Goal: Task Accomplishment & Management: Complete application form

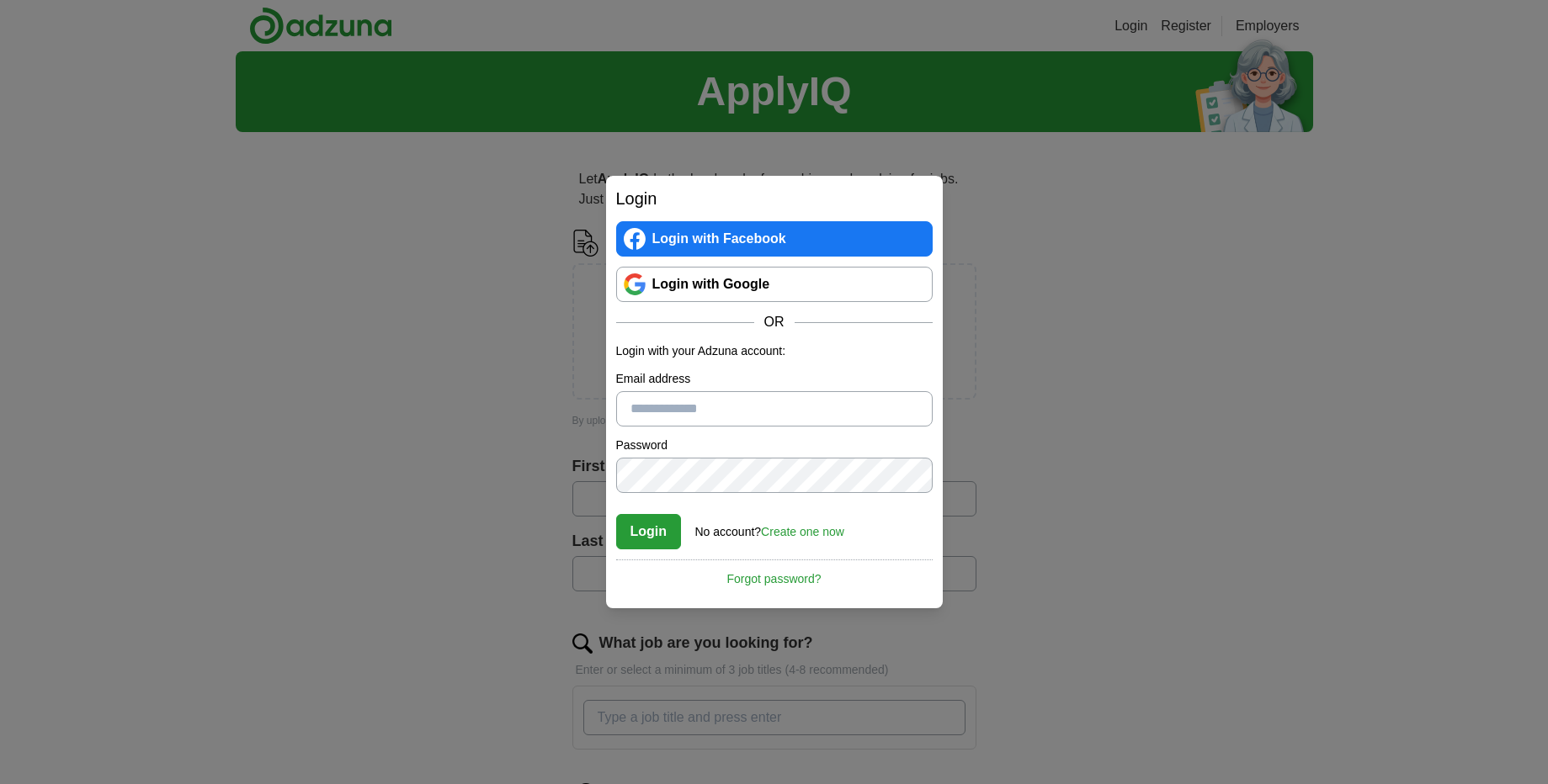
type input "**********"
click at [641, 526] on button "Login" at bounding box center [649, 532] width 66 height 35
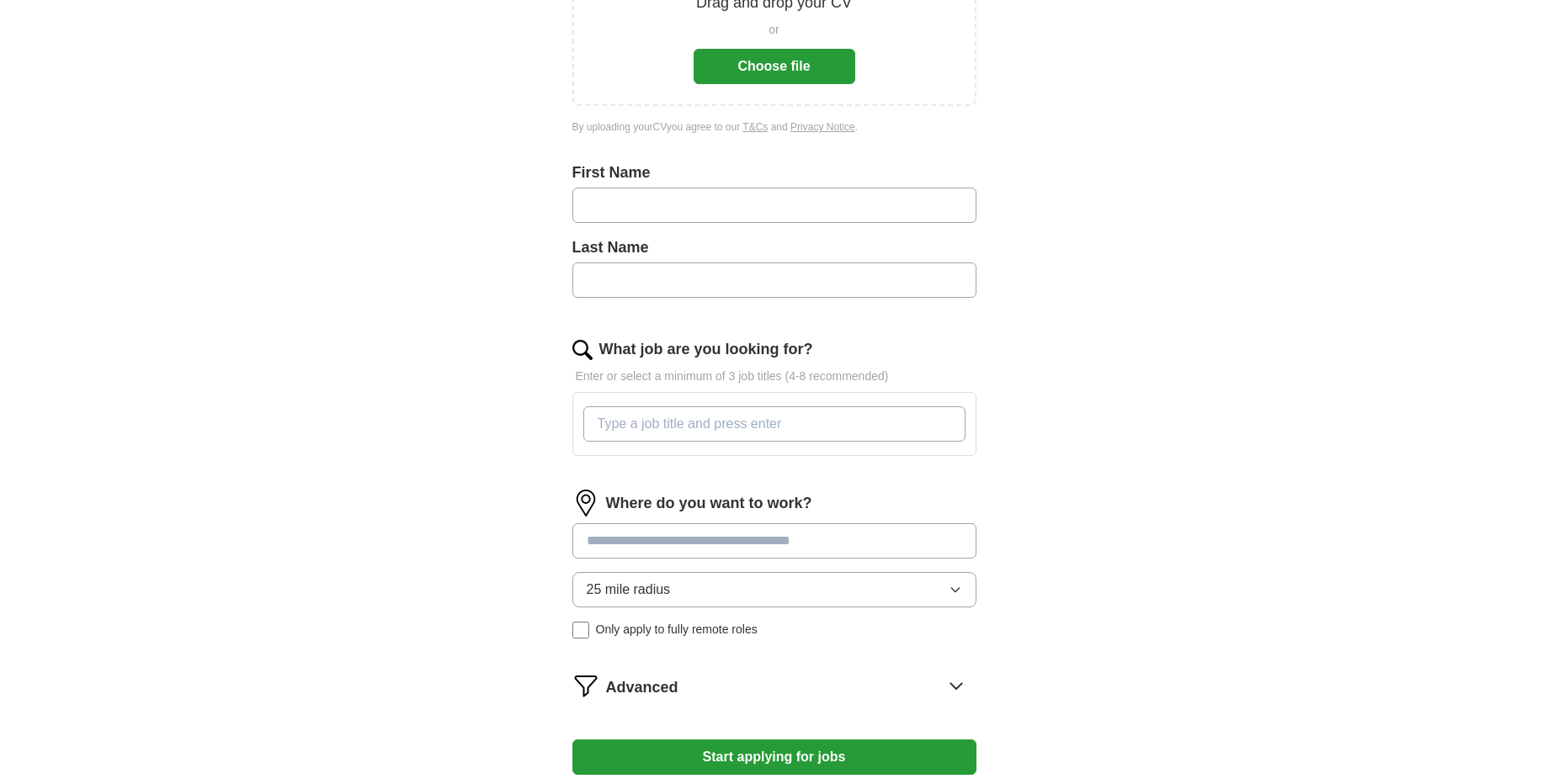
scroll to position [303, 0]
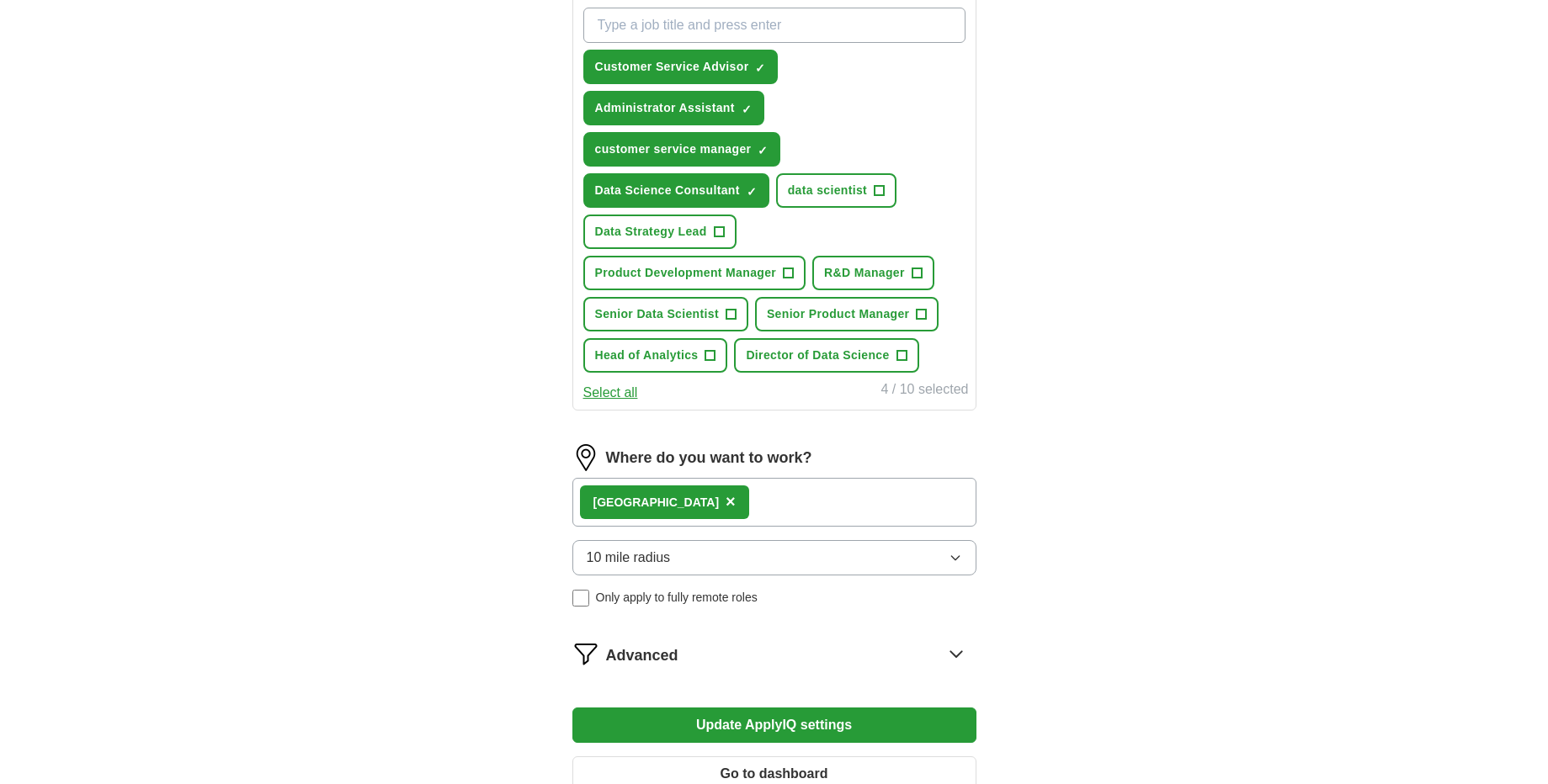
scroll to position [707, 0]
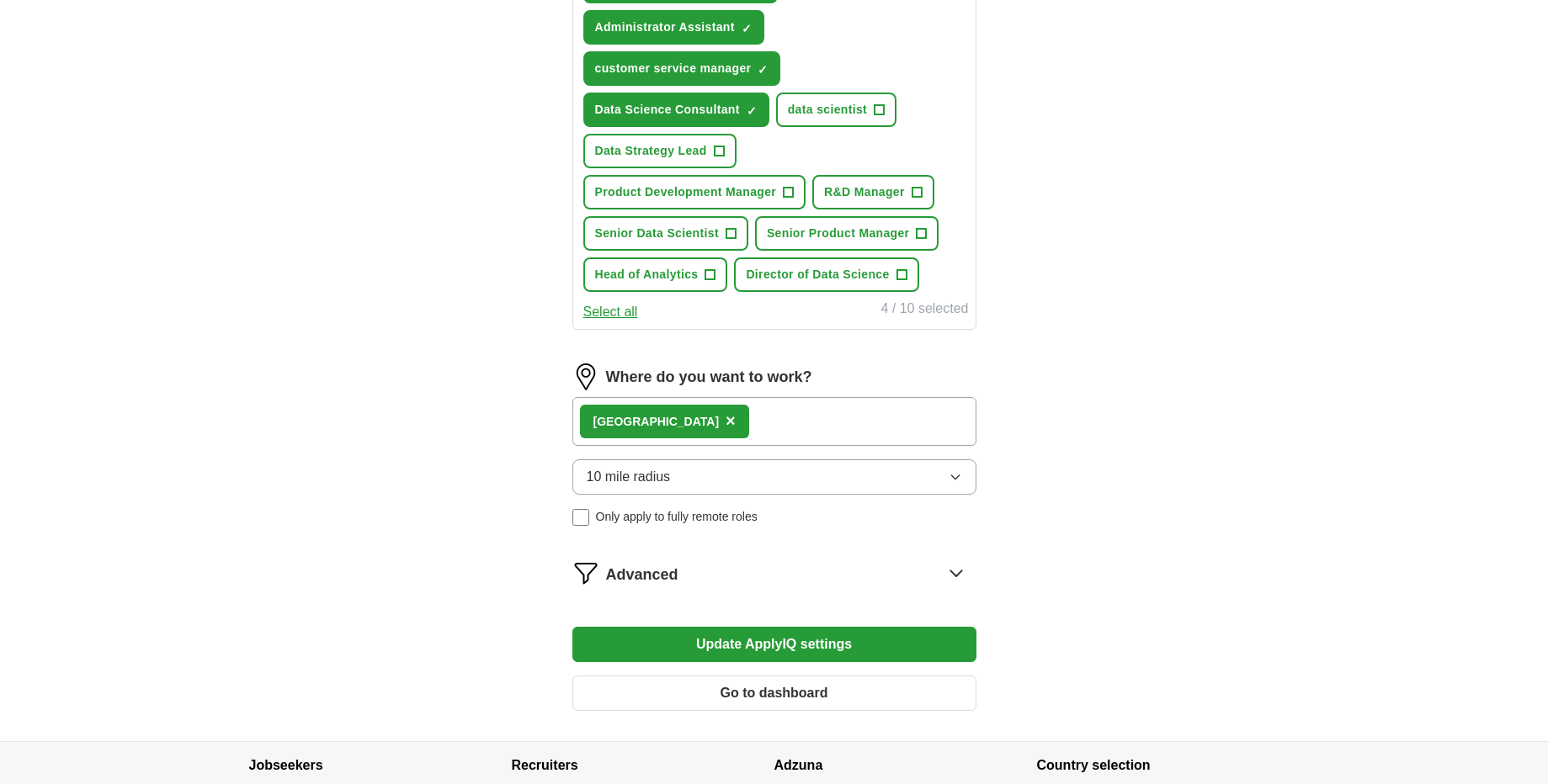
click at [620, 569] on span "Advanced" at bounding box center [643, 574] width 73 height 23
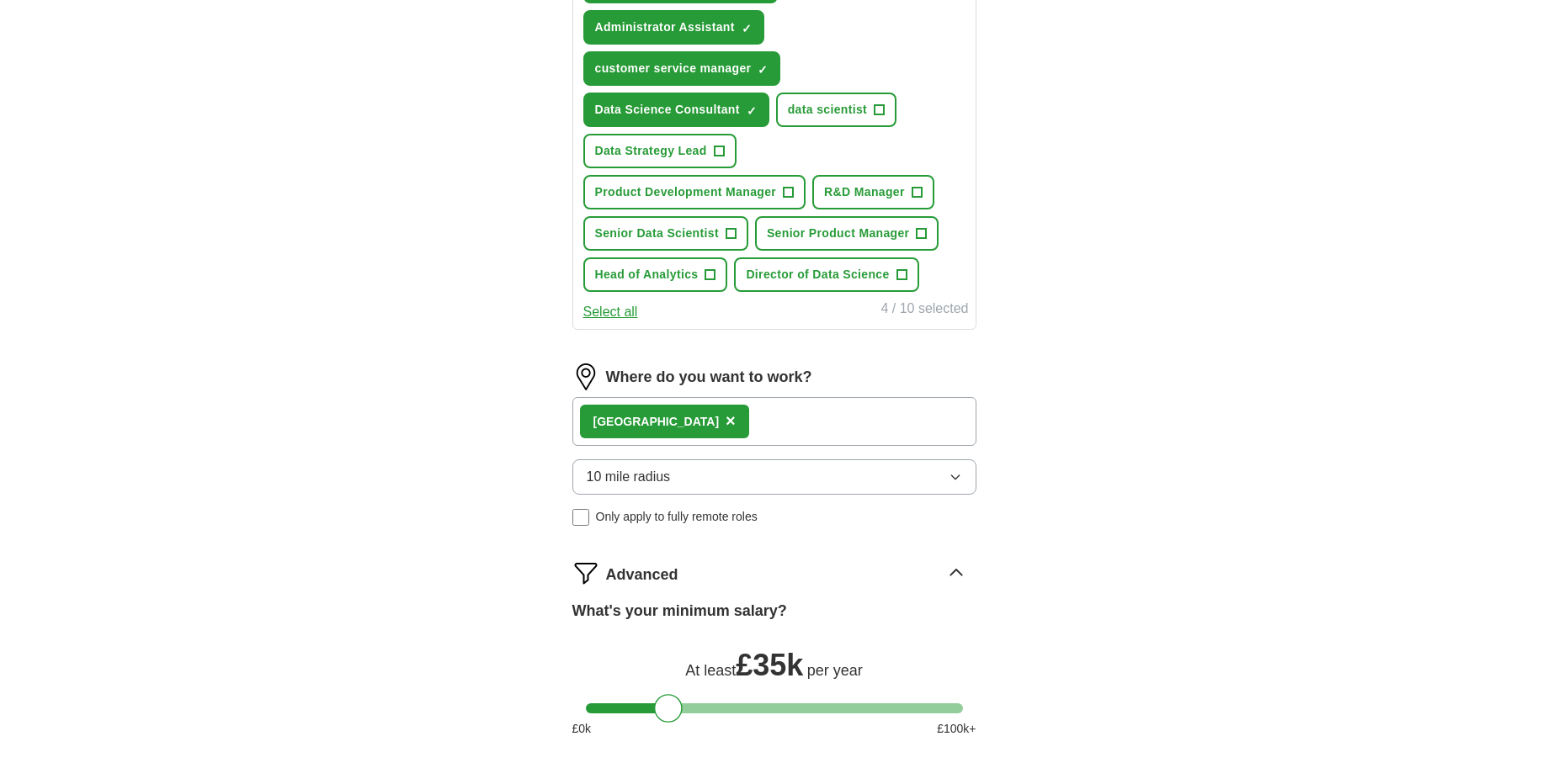
scroll to position [909, 0]
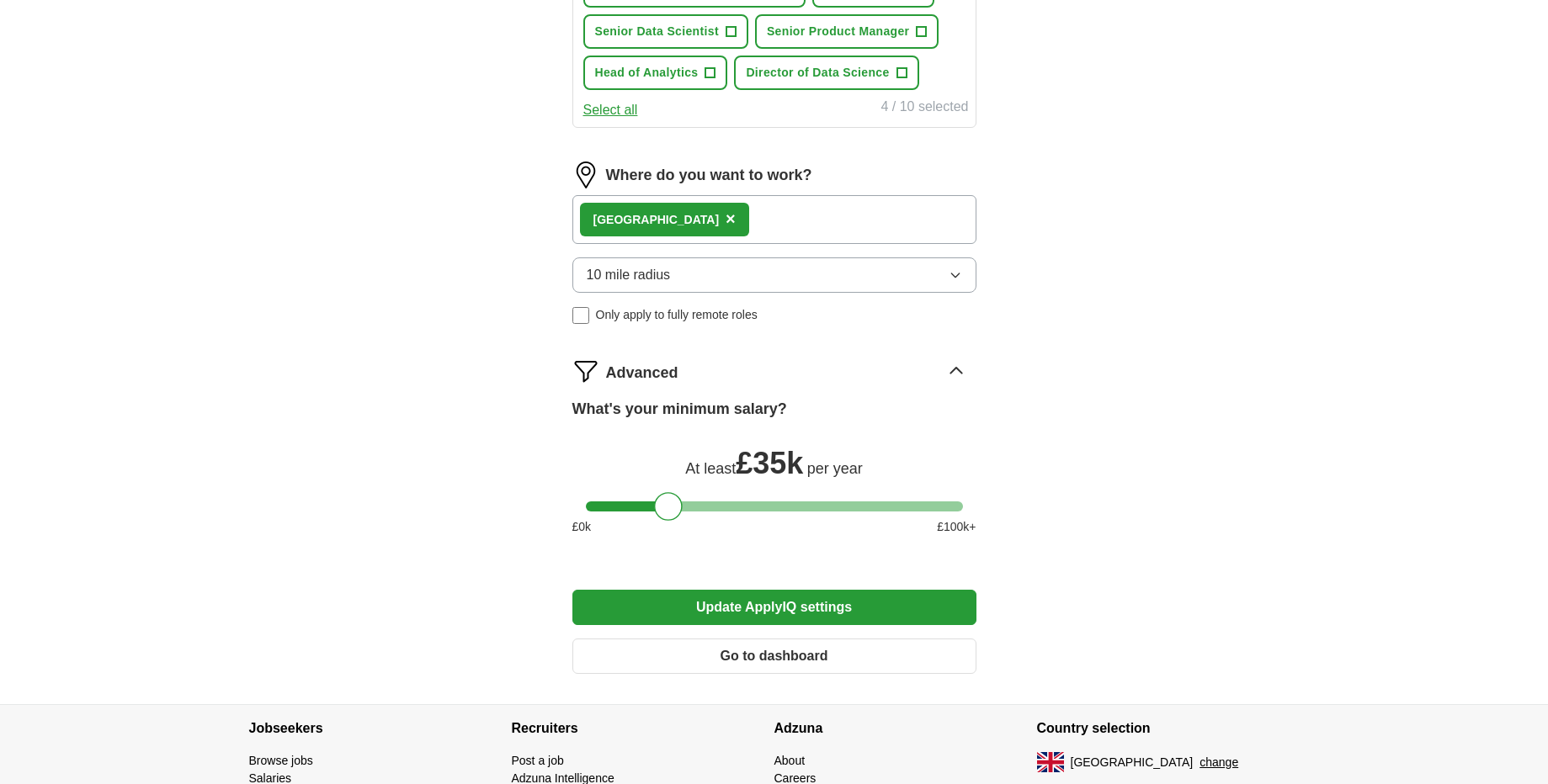
click at [635, 376] on span "Advanced" at bounding box center [643, 373] width 73 height 23
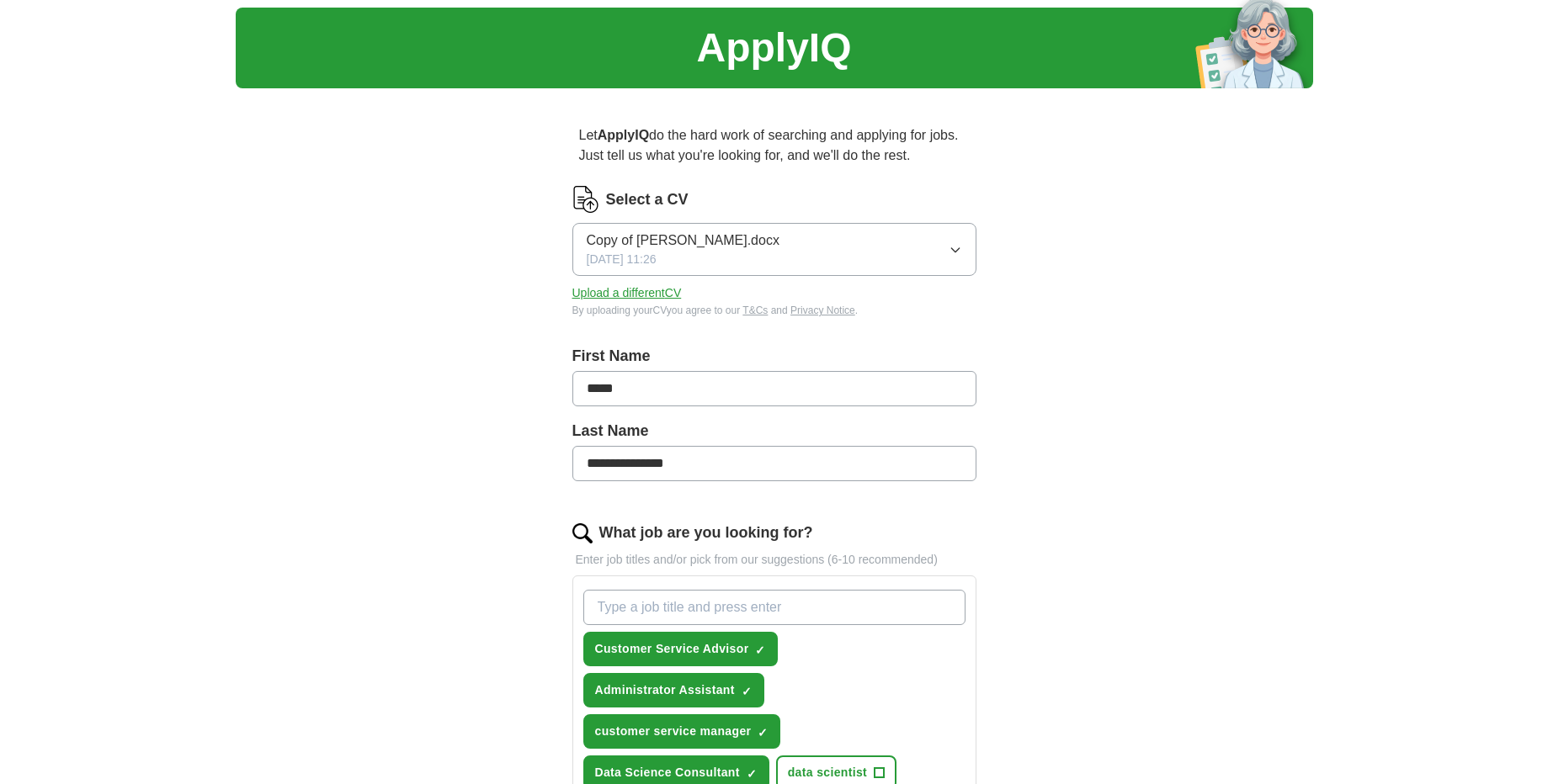
scroll to position [0, 0]
